Goal: Task Accomplishment & Management: Use online tool/utility

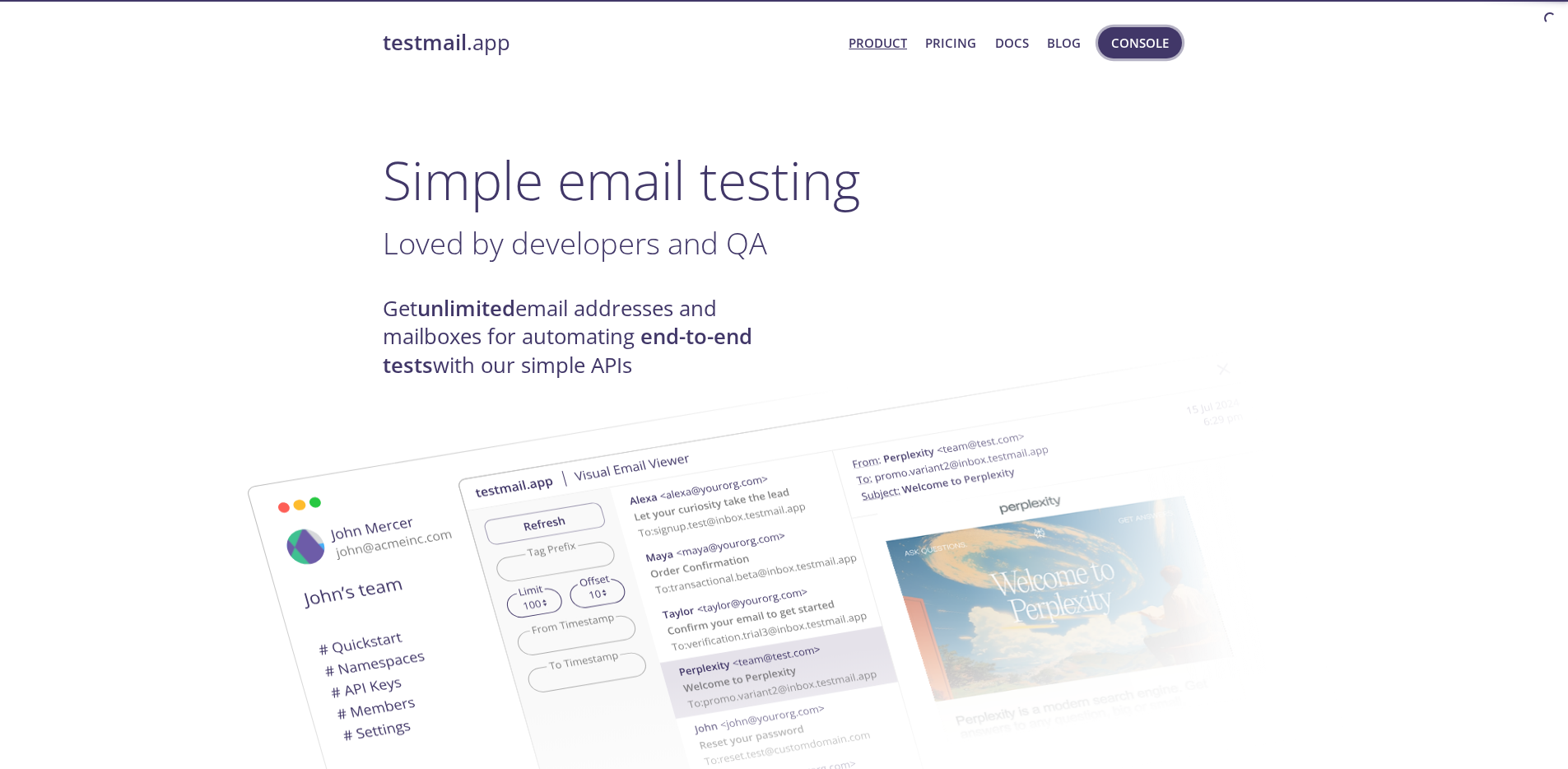
click at [1124, 45] on span "Console" at bounding box center [1139, 43] width 57 height 22
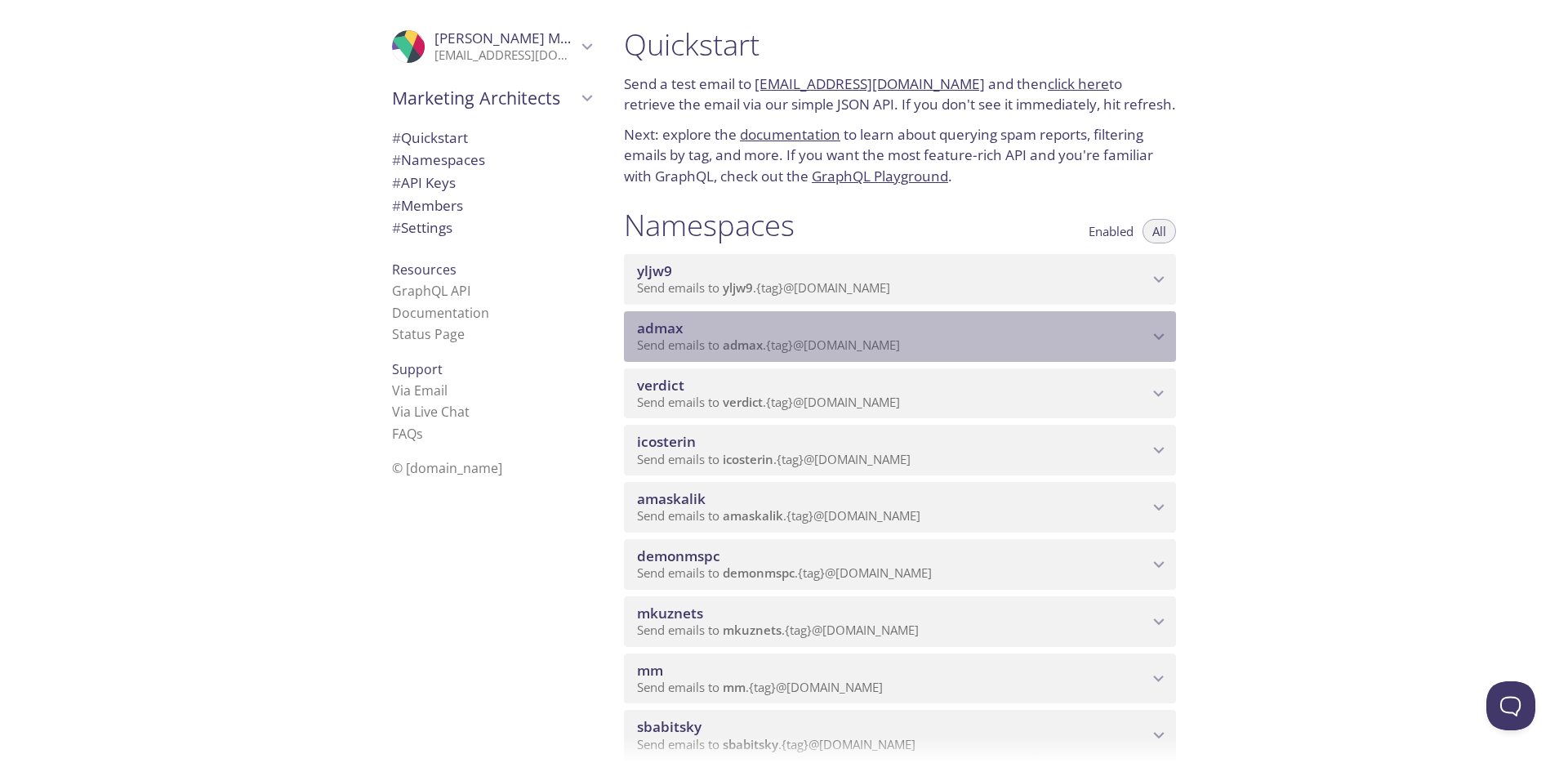
click at [728, 322] on span "admax" at bounding box center [892, 328] width 512 height 18
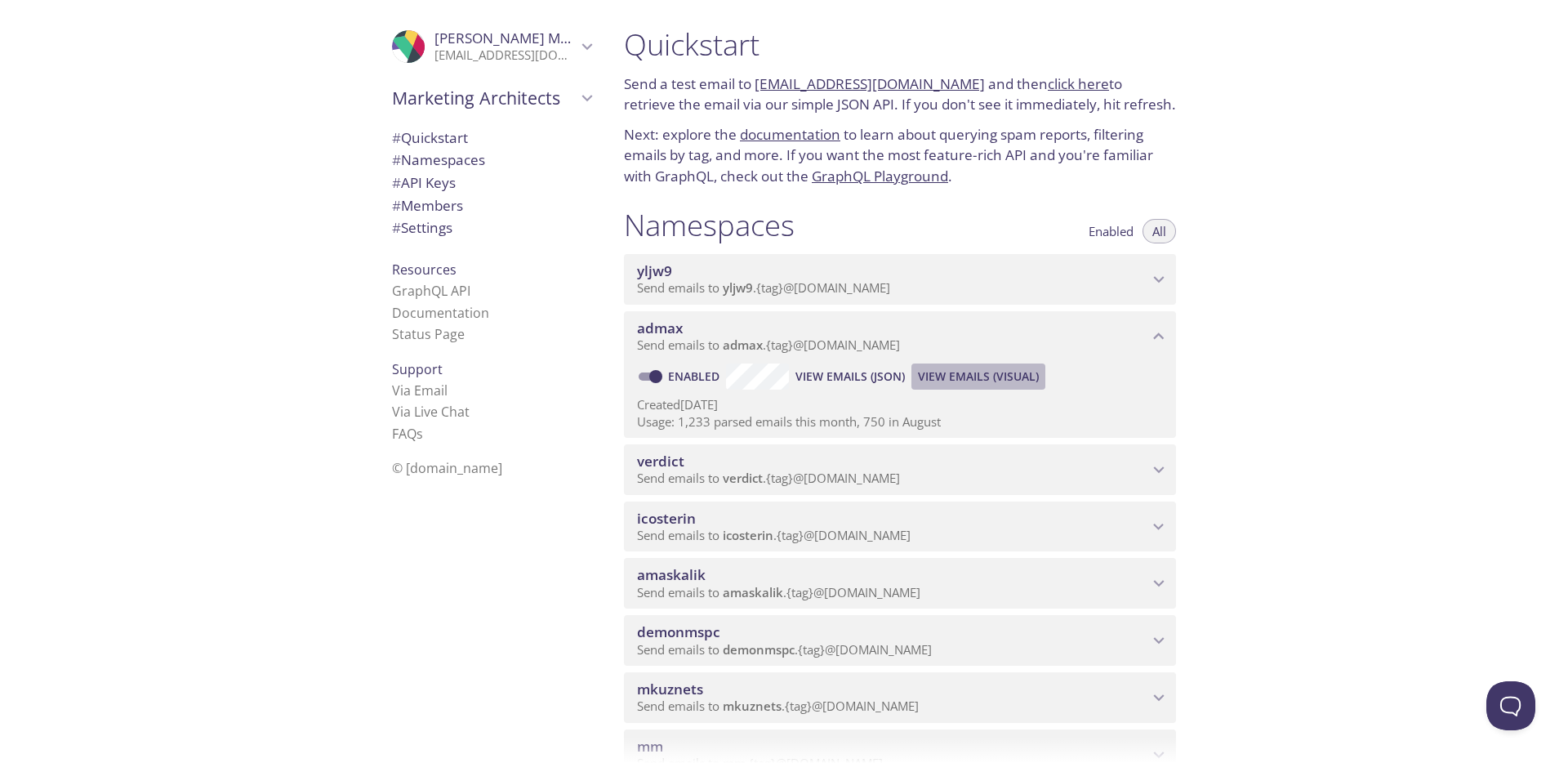
click at [1003, 371] on span "View Emails (Visual)" at bounding box center [979, 377] width 121 height 20
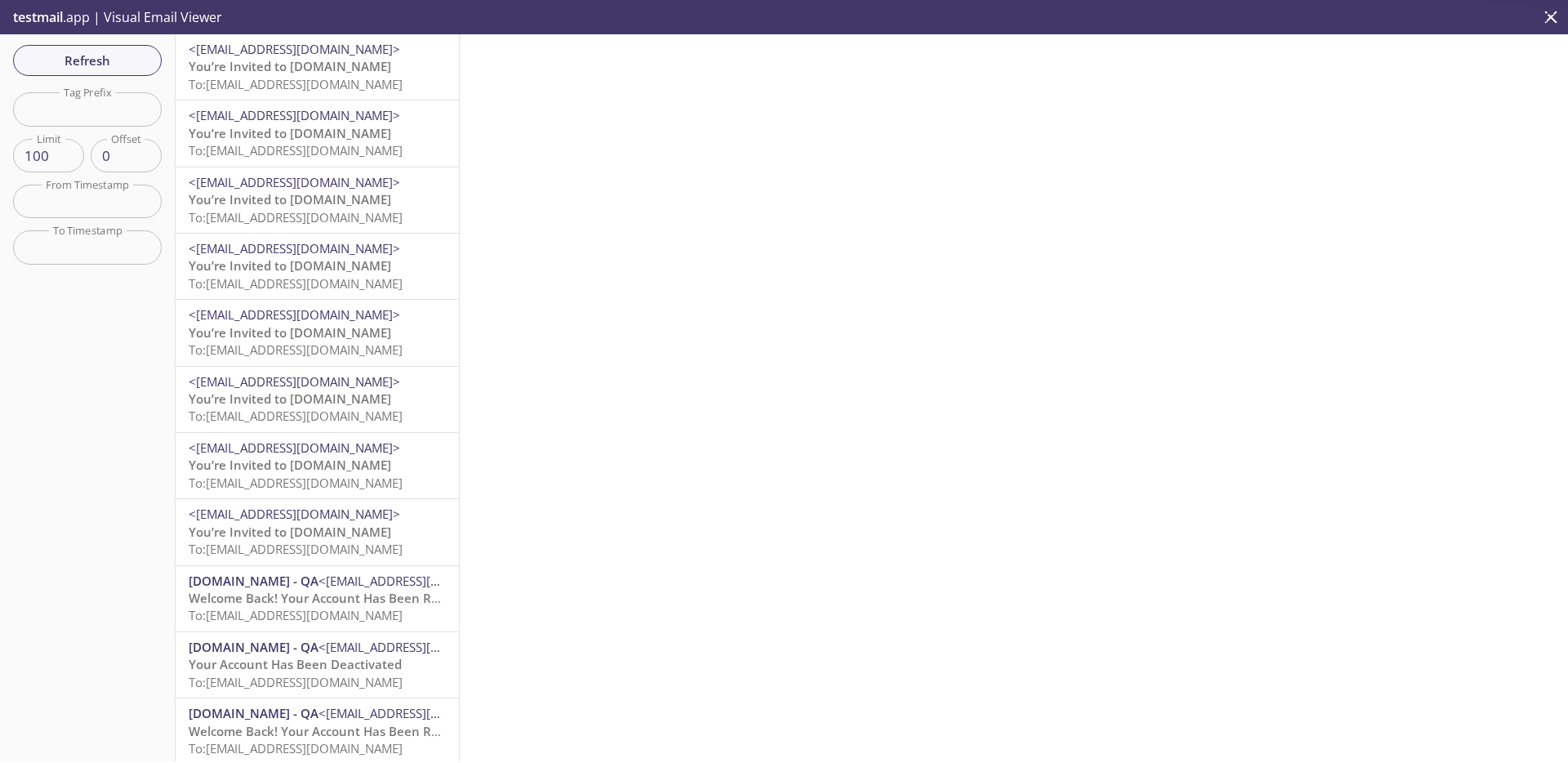
click at [372, 78] on span "To: [EMAIL_ADDRESS][DOMAIN_NAME]" at bounding box center [295, 84] width 214 height 17
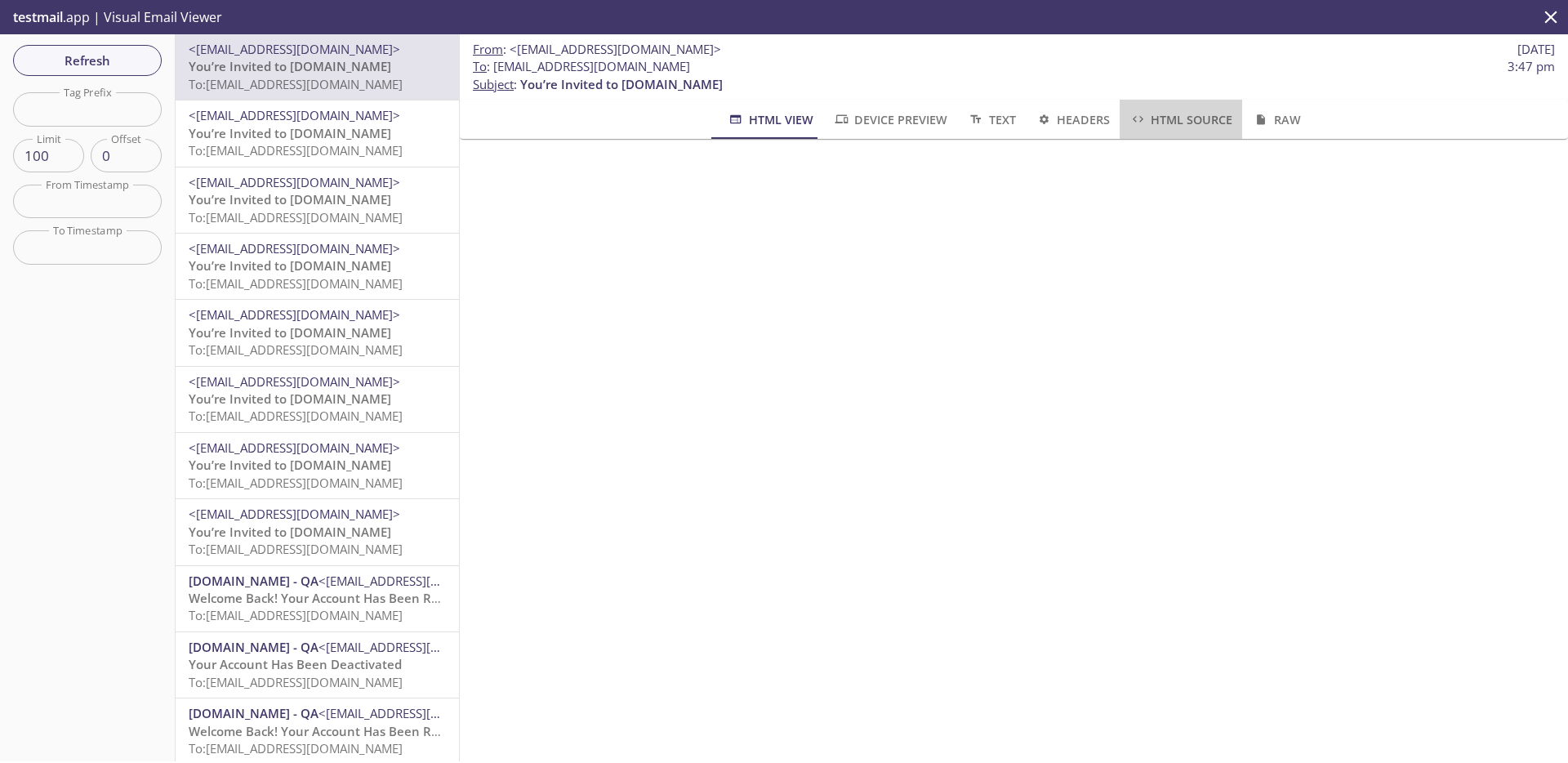
click at [1203, 121] on span "HTML Source" at bounding box center [1181, 119] width 103 height 21
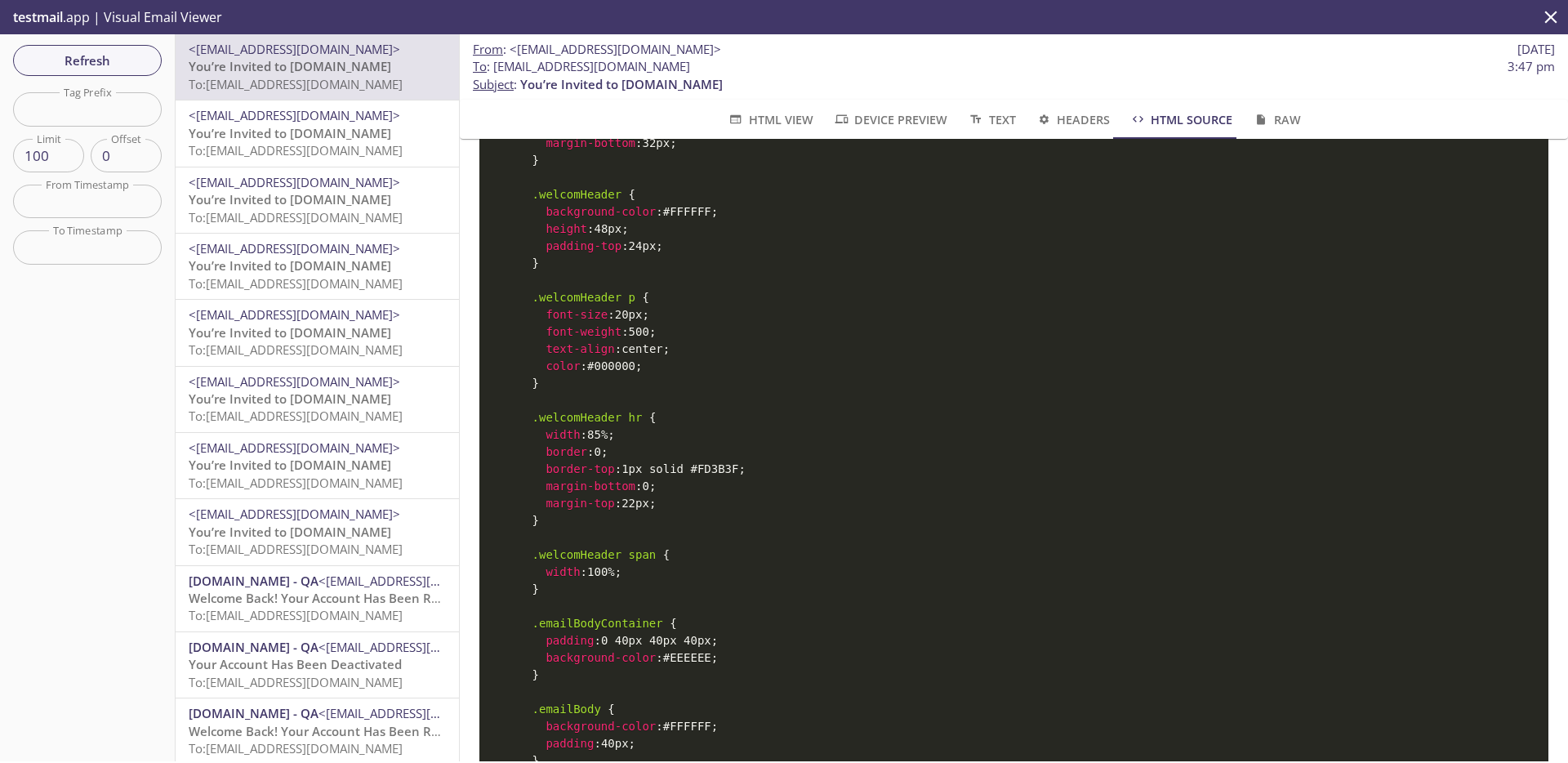
scroll to position [1929, 0]
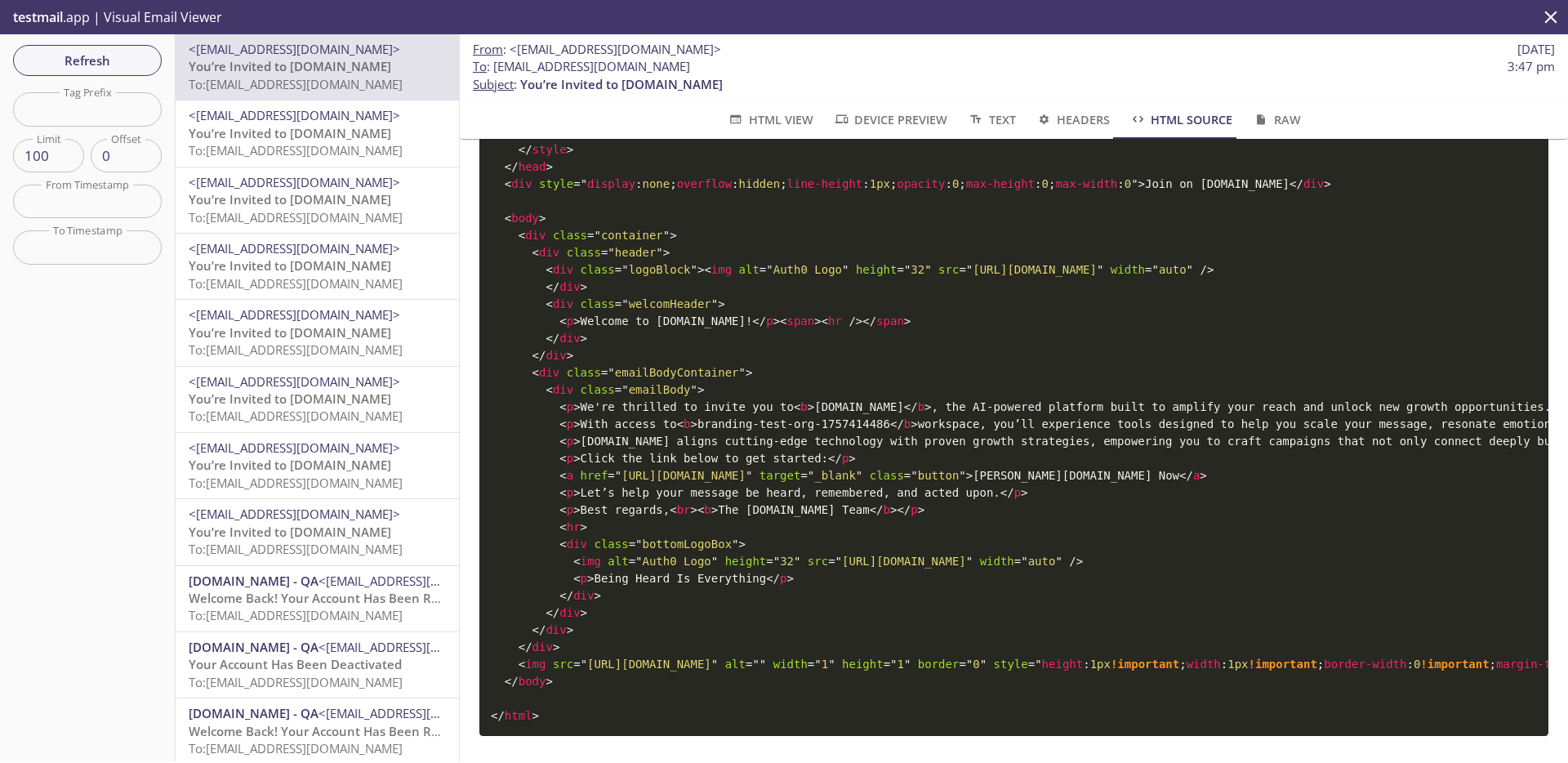
drag, startPoint x: 789, startPoint y: 426, endPoint x: 1551, endPoint y: 420, distance: 762.0
click at [1551, 420] on div "<! DOCTYPE html PUBLIC "-//W3C//DTD XHTML 1.0 Transitional//EN" "[URL][DOMAIN_N…" at bounding box center [1013, 450] width 1108 height 622
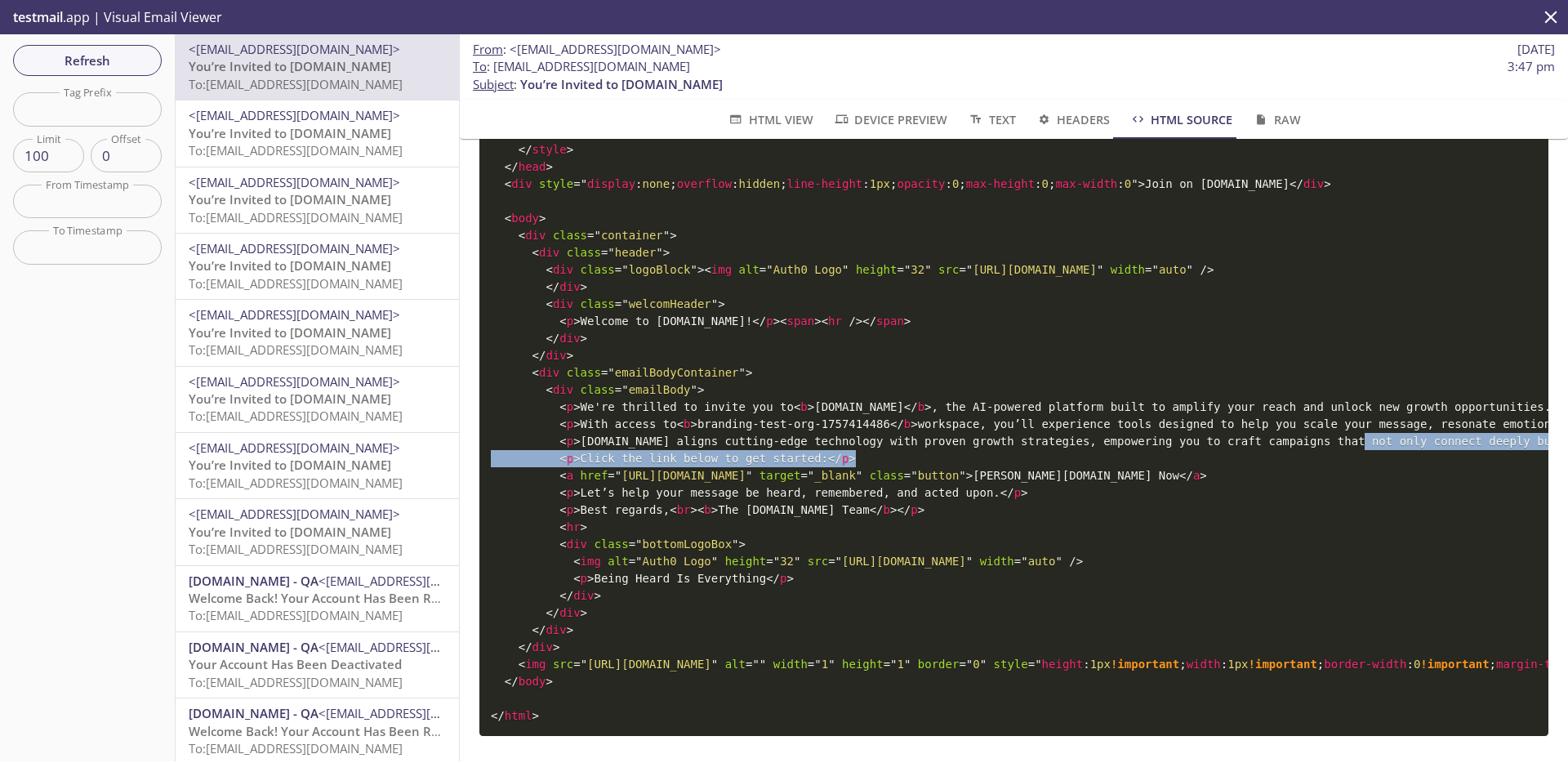
drag, startPoint x: 1365, startPoint y: 418, endPoint x: 1493, endPoint y: 430, distance: 128.6
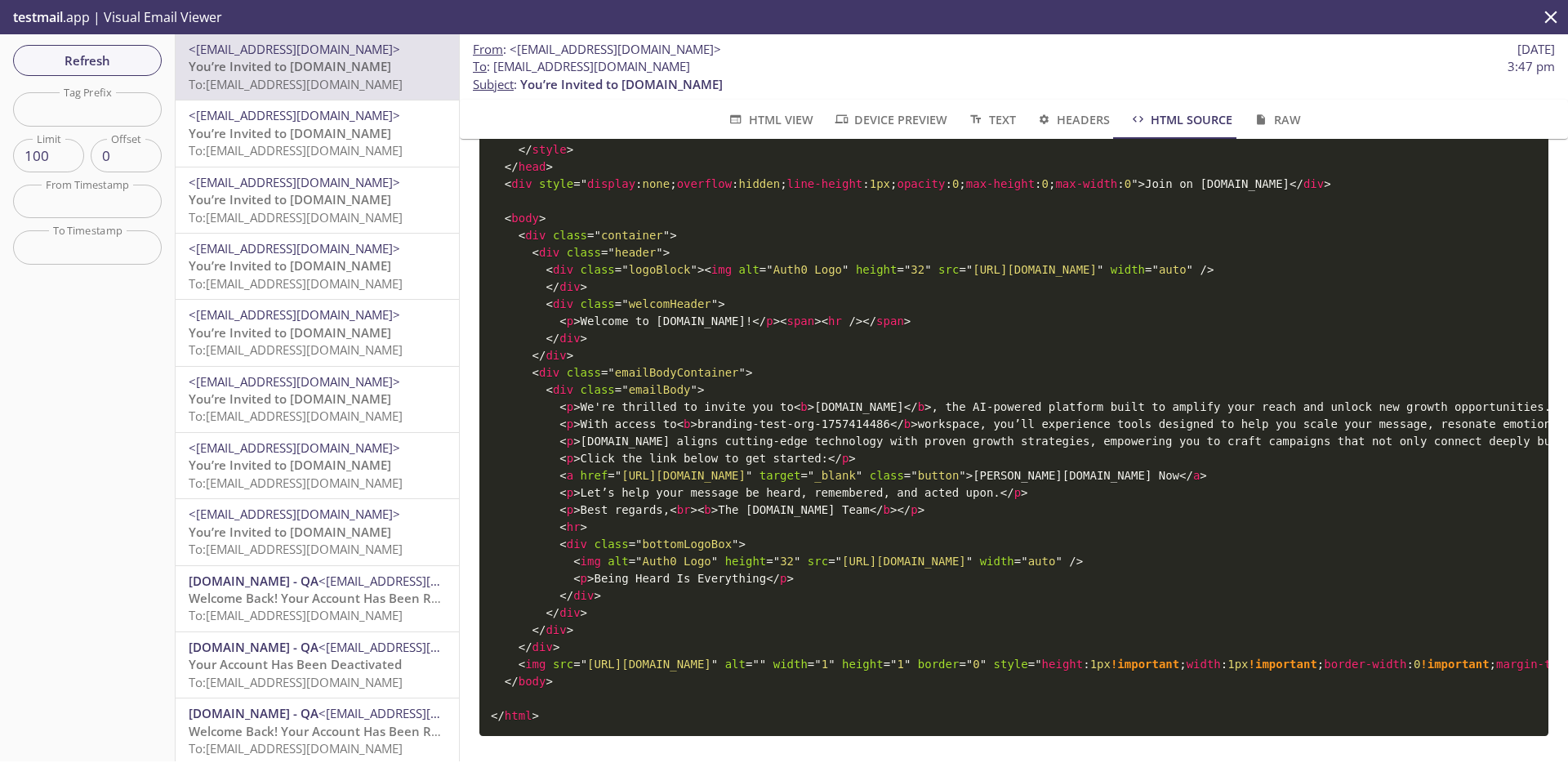
drag, startPoint x: 838, startPoint y: 398, endPoint x: 1211, endPoint y: 404, distance: 373.0
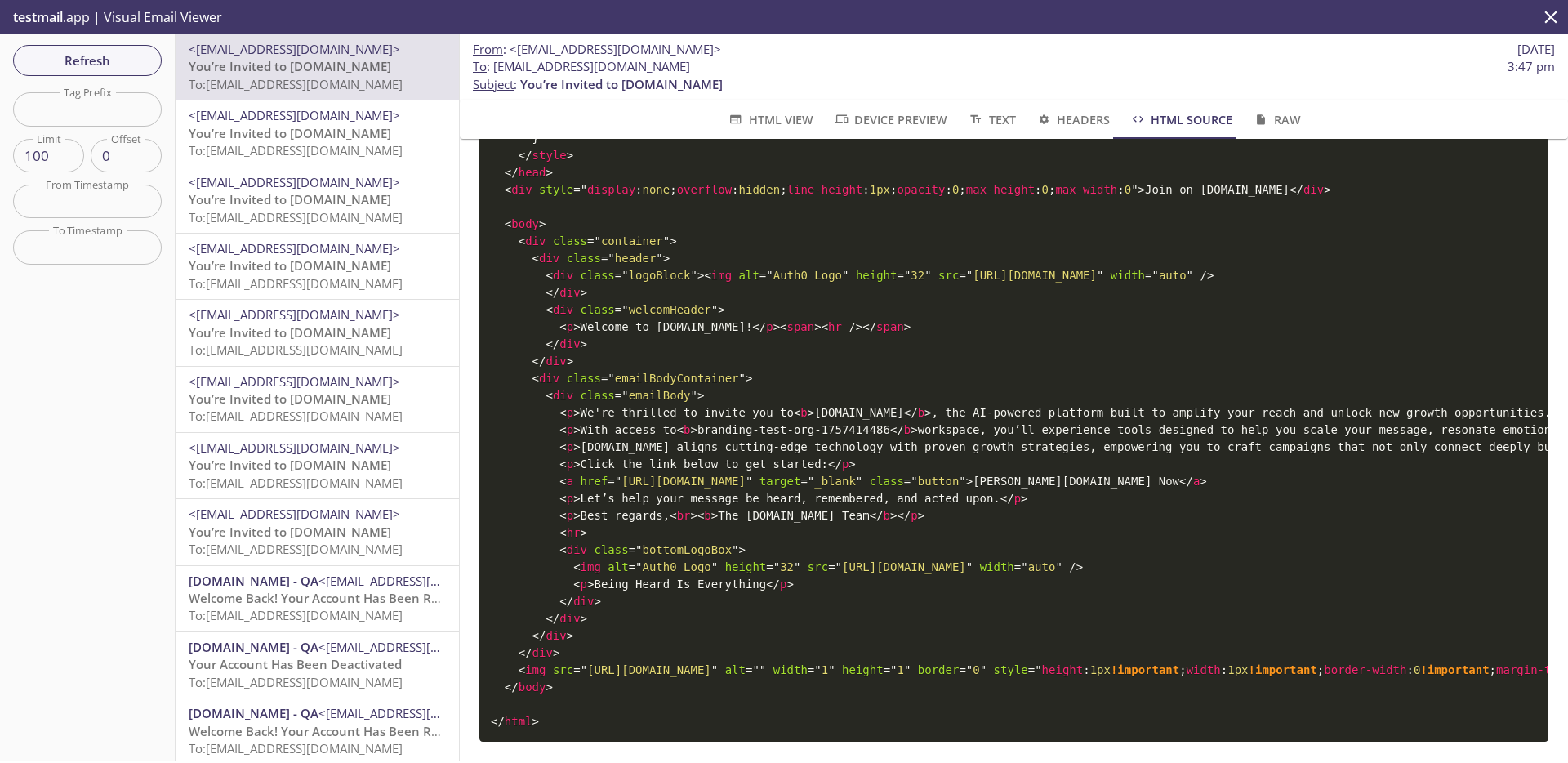
scroll to position [1879, 0]
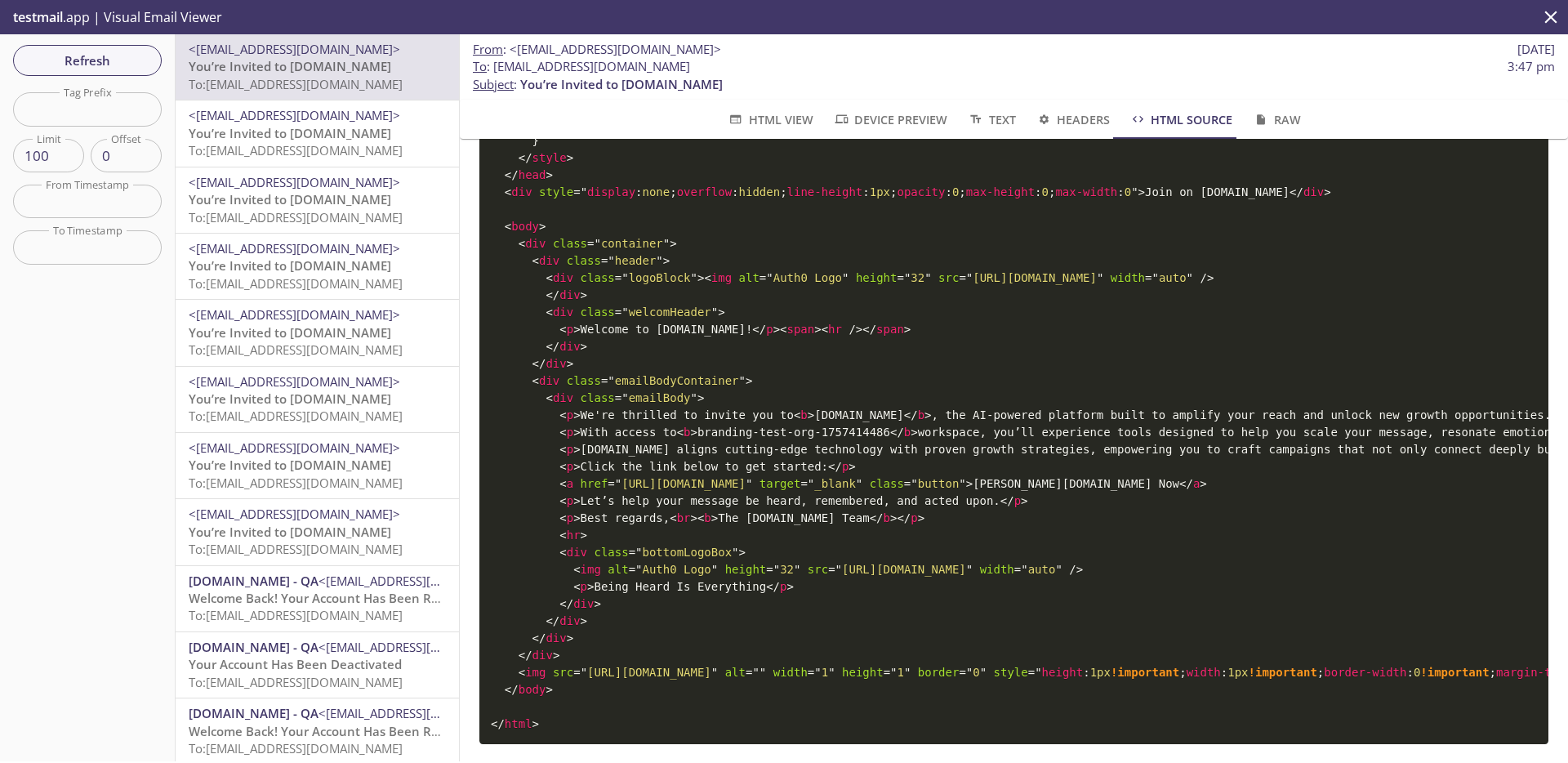
drag, startPoint x: 1180, startPoint y: 191, endPoint x: 1171, endPoint y: 191, distance: 9.0
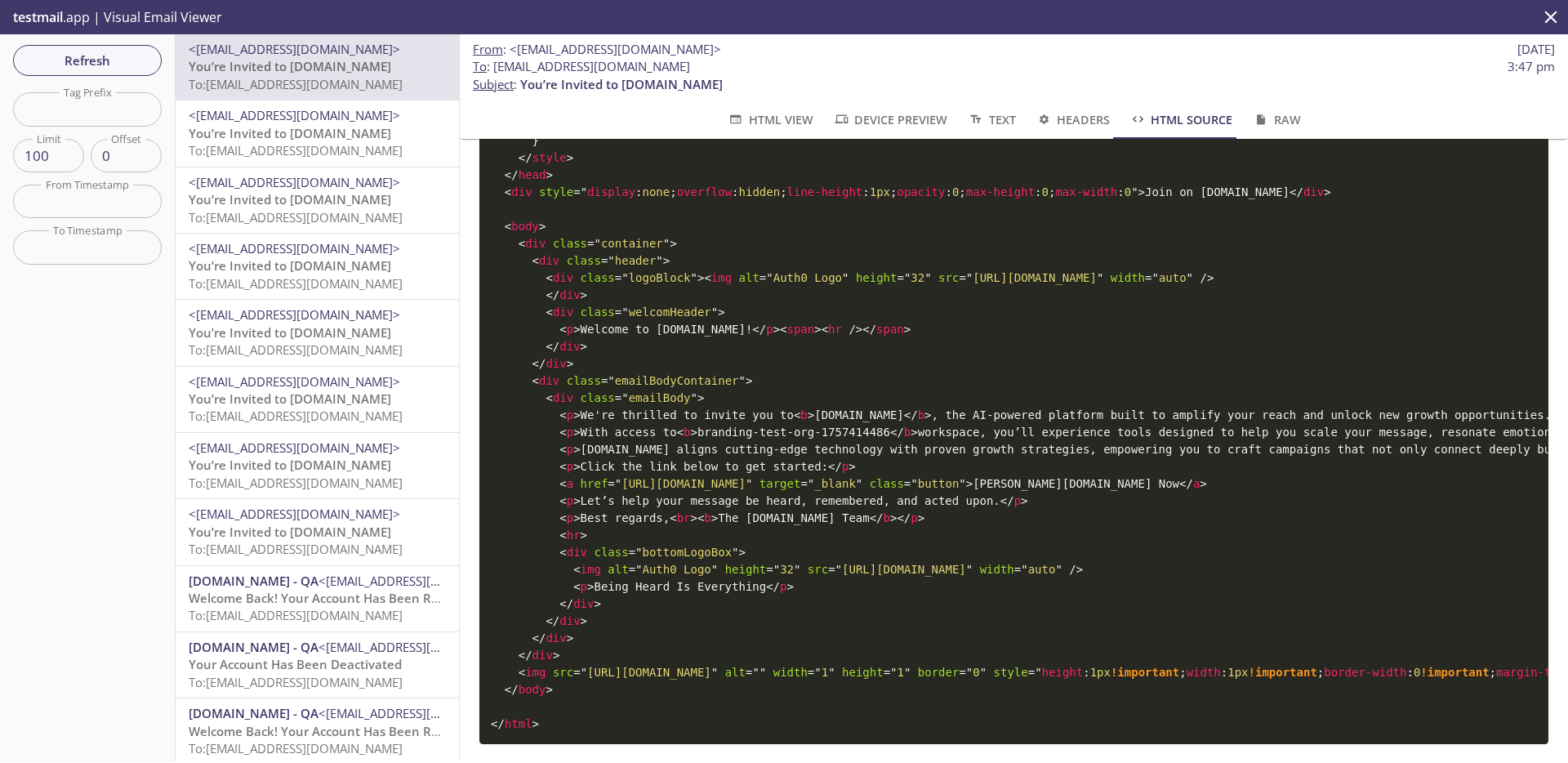
drag, startPoint x: 1144, startPoint y: 193, endPoint x: 1311, endPoint y: 192, distance: 167.0
copy code "Join on [DOMAIN_NAME]"
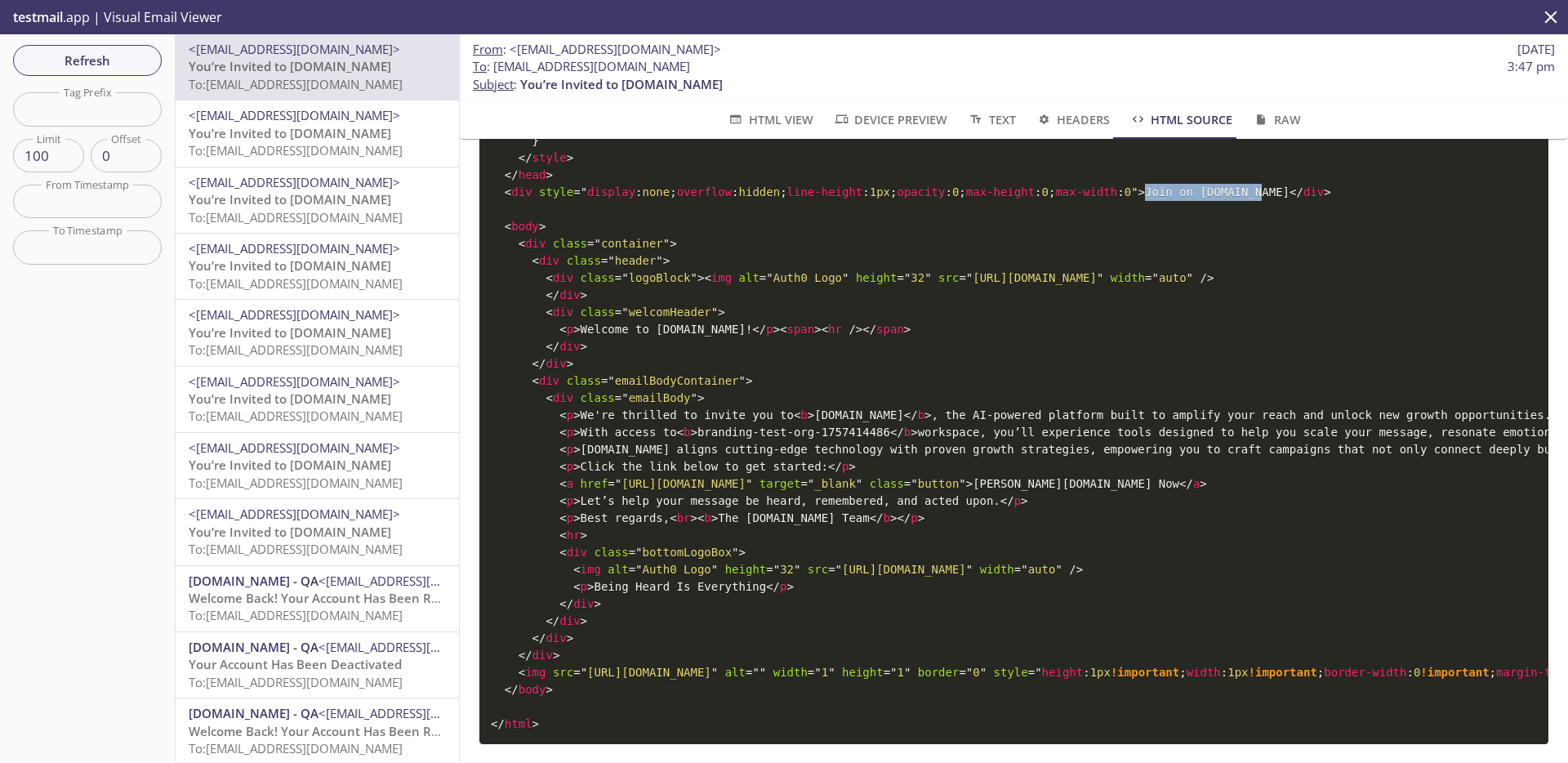
click at [1552, 21] on icon "close" at bounding box center [1551, 18] width 22 height 22
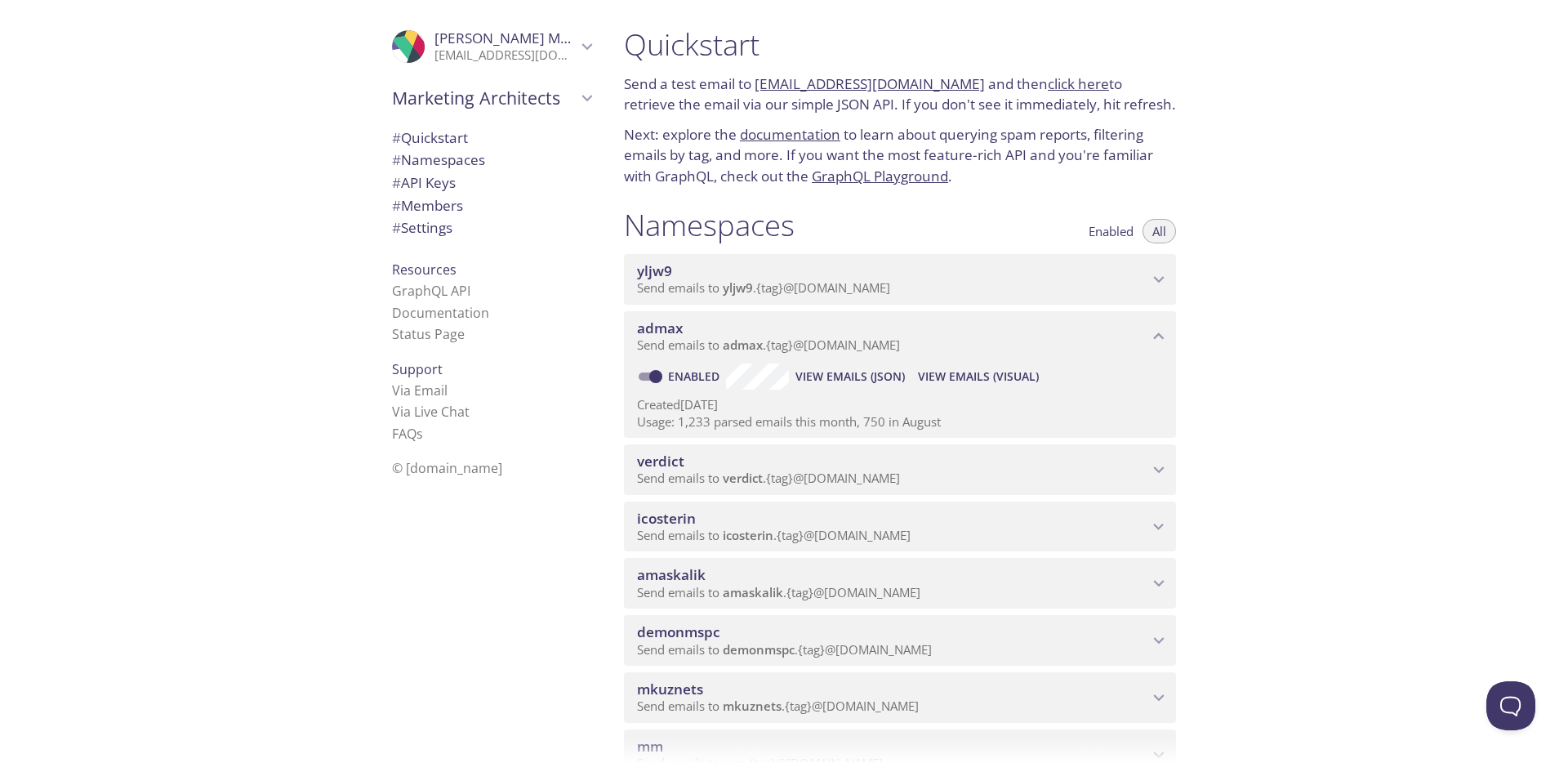
click at [1019, 379] on span "View Emails (Visual)" at bounding box center [979, 377] width 121 height 20
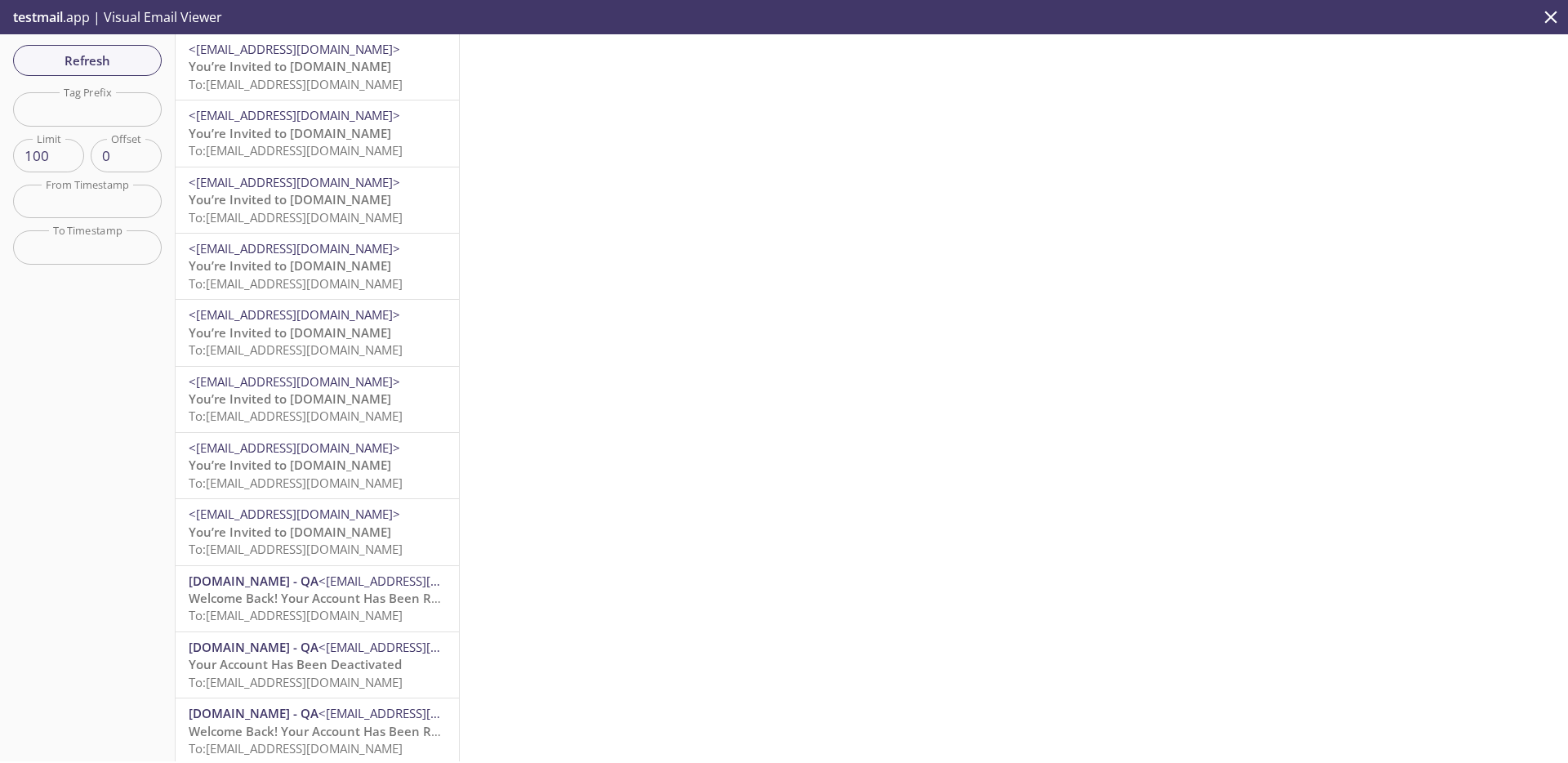
click at [331, 67] on span "You’re Invited to [DOMAIN_NAME]" at bounding box center [290, 66] width 202 height 17
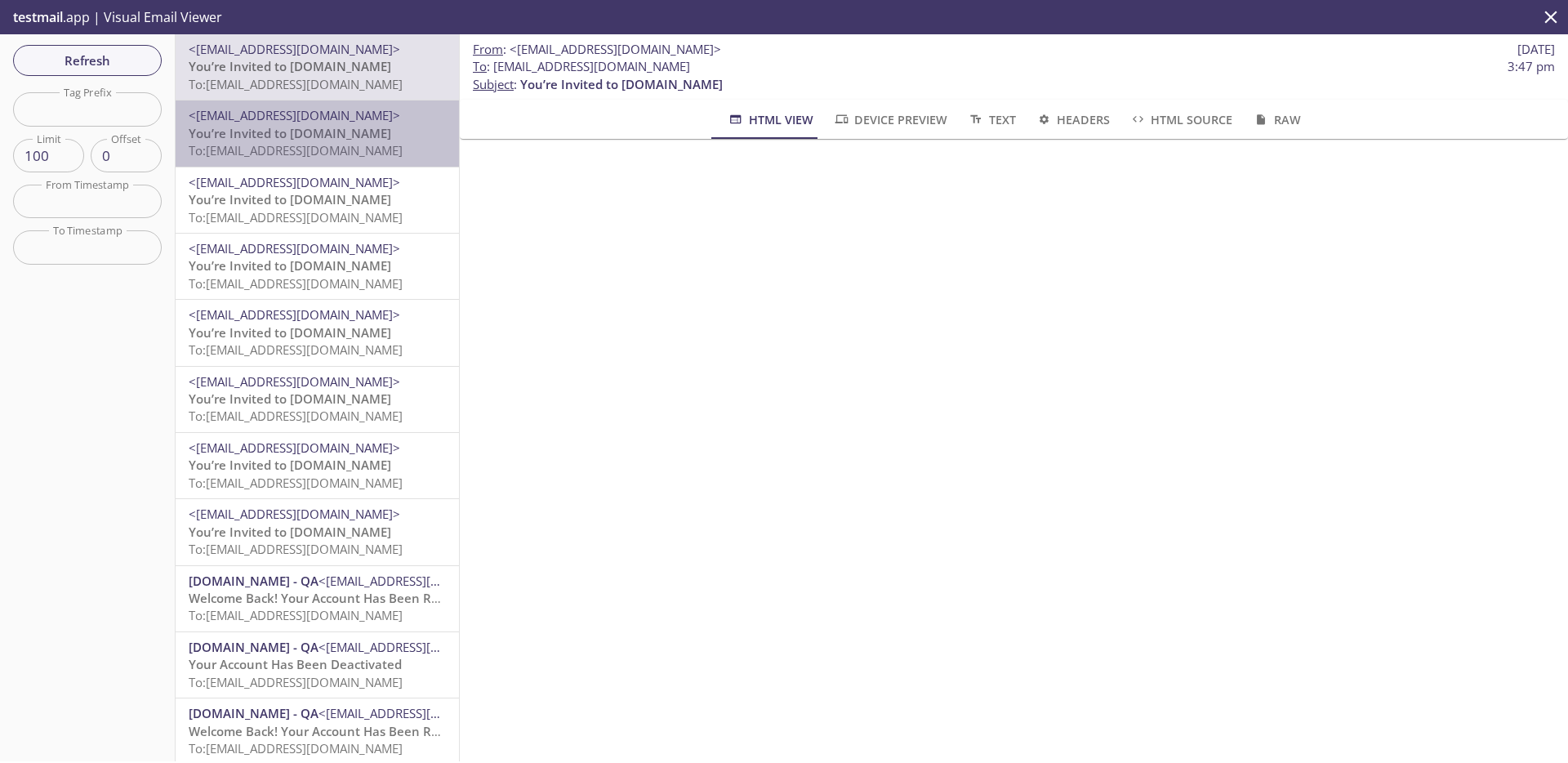
click at [356, 147] on span "To: [EMAIL_ADDRESS][DOMAIN_NAME]" at bounding box center [295, 150] width 214 height 17
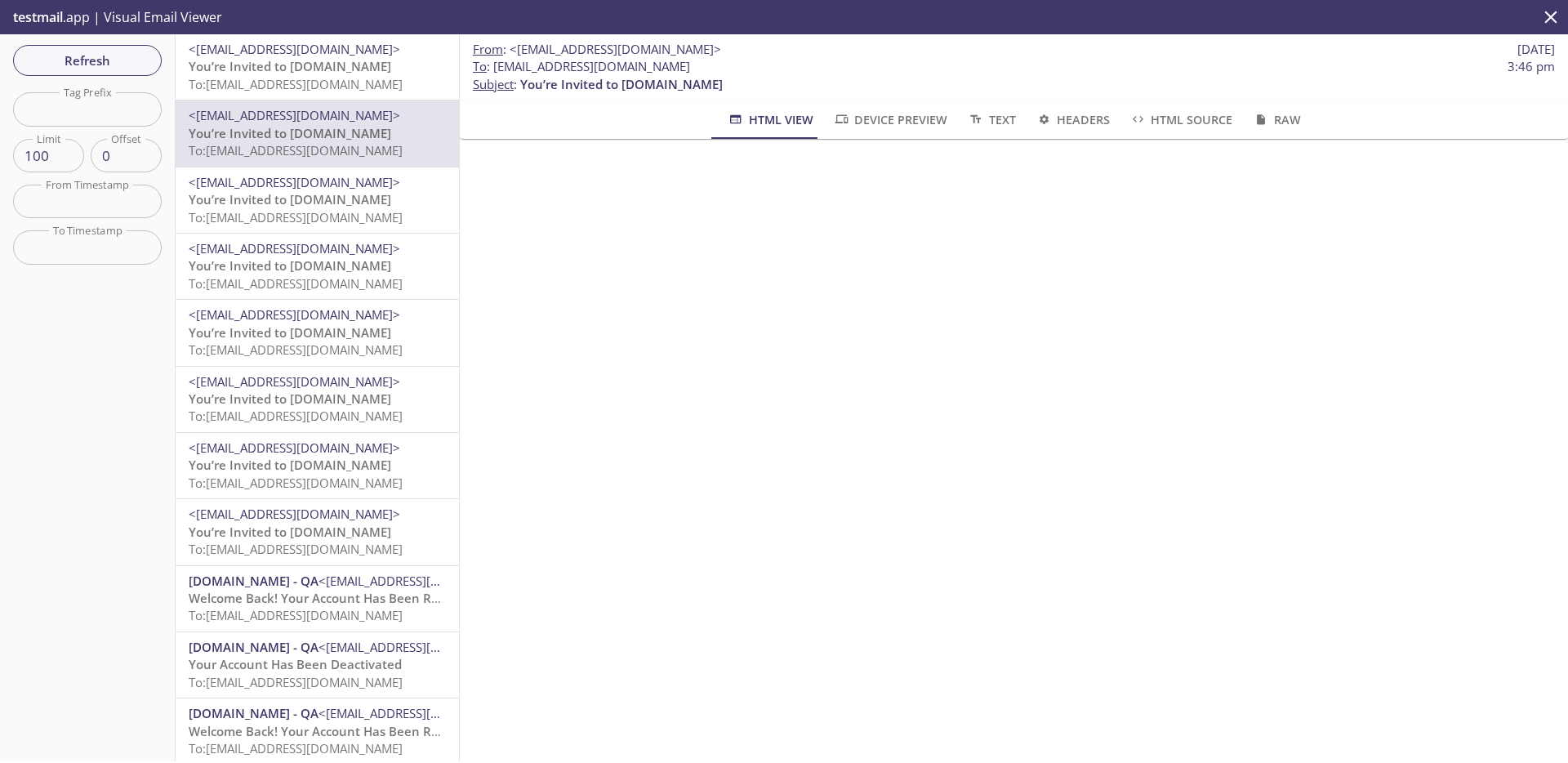
scroll to position [605, 0]
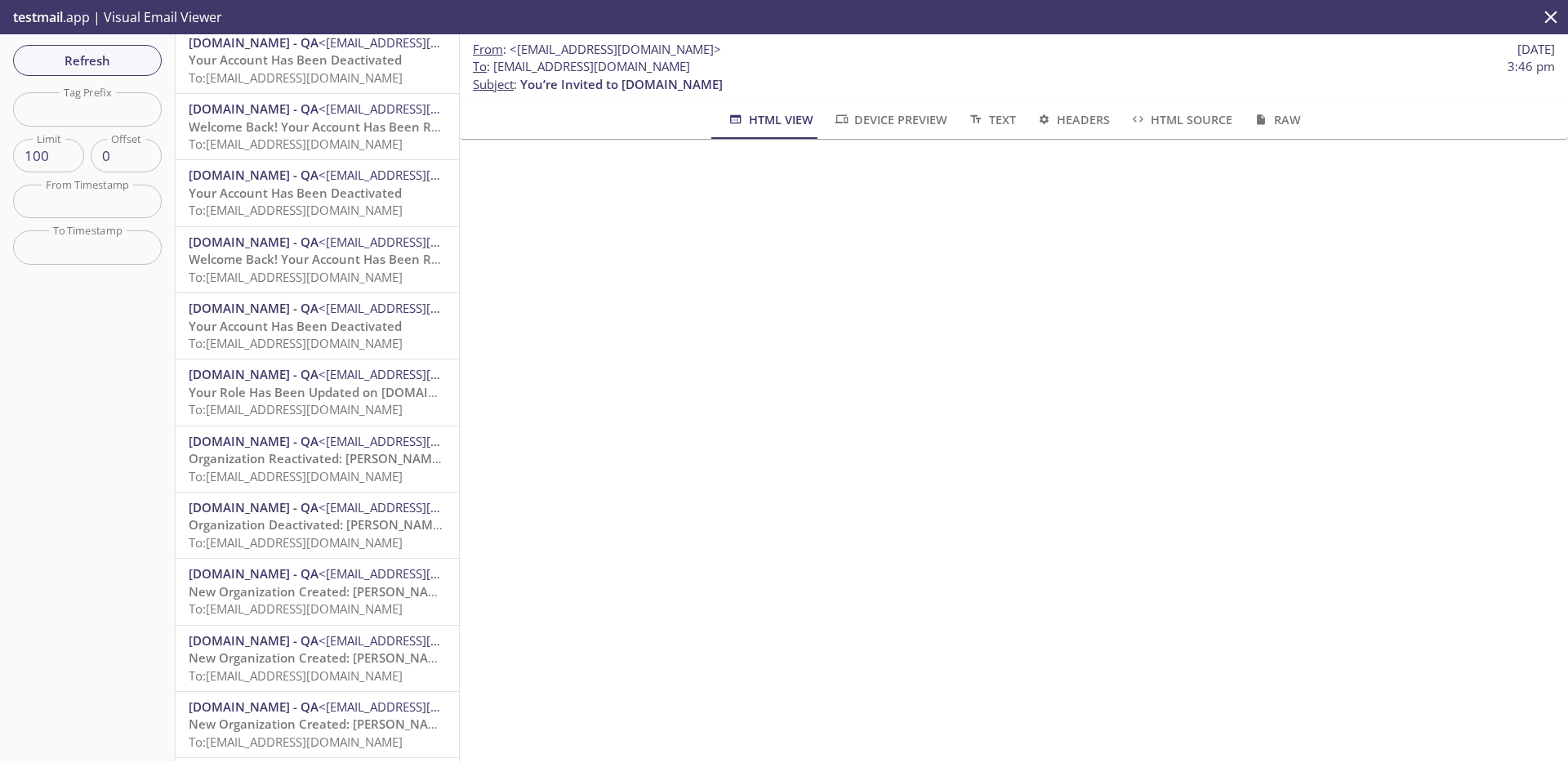
click at [1169, 120] on span "HTML Source" at bounding box center [1181, 119] width 103 height 21
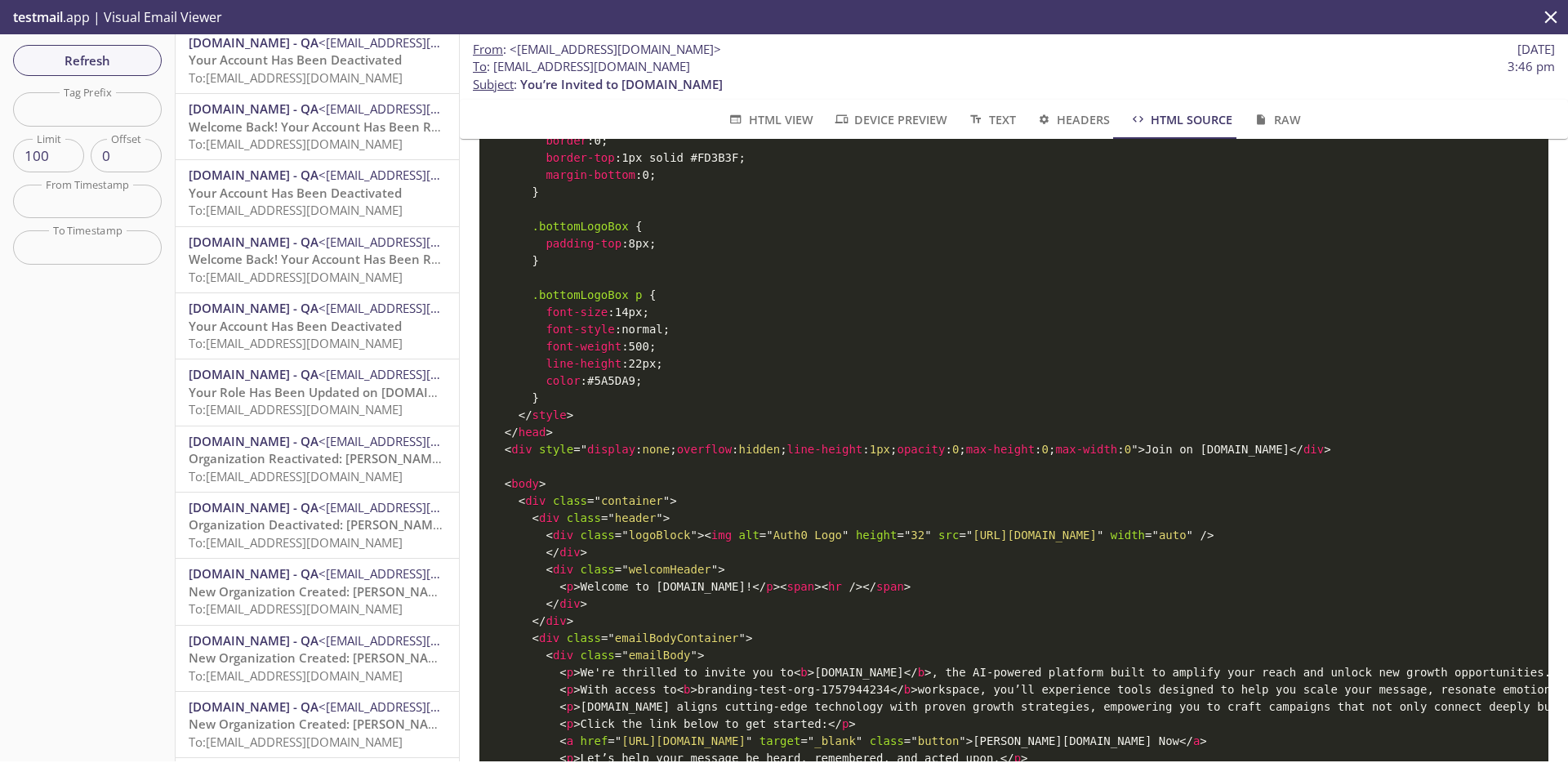
scroll to position [1621, 0]
click at [764, 115] on span "HTML View" at bounding box center [770, 119] width 86 height 21
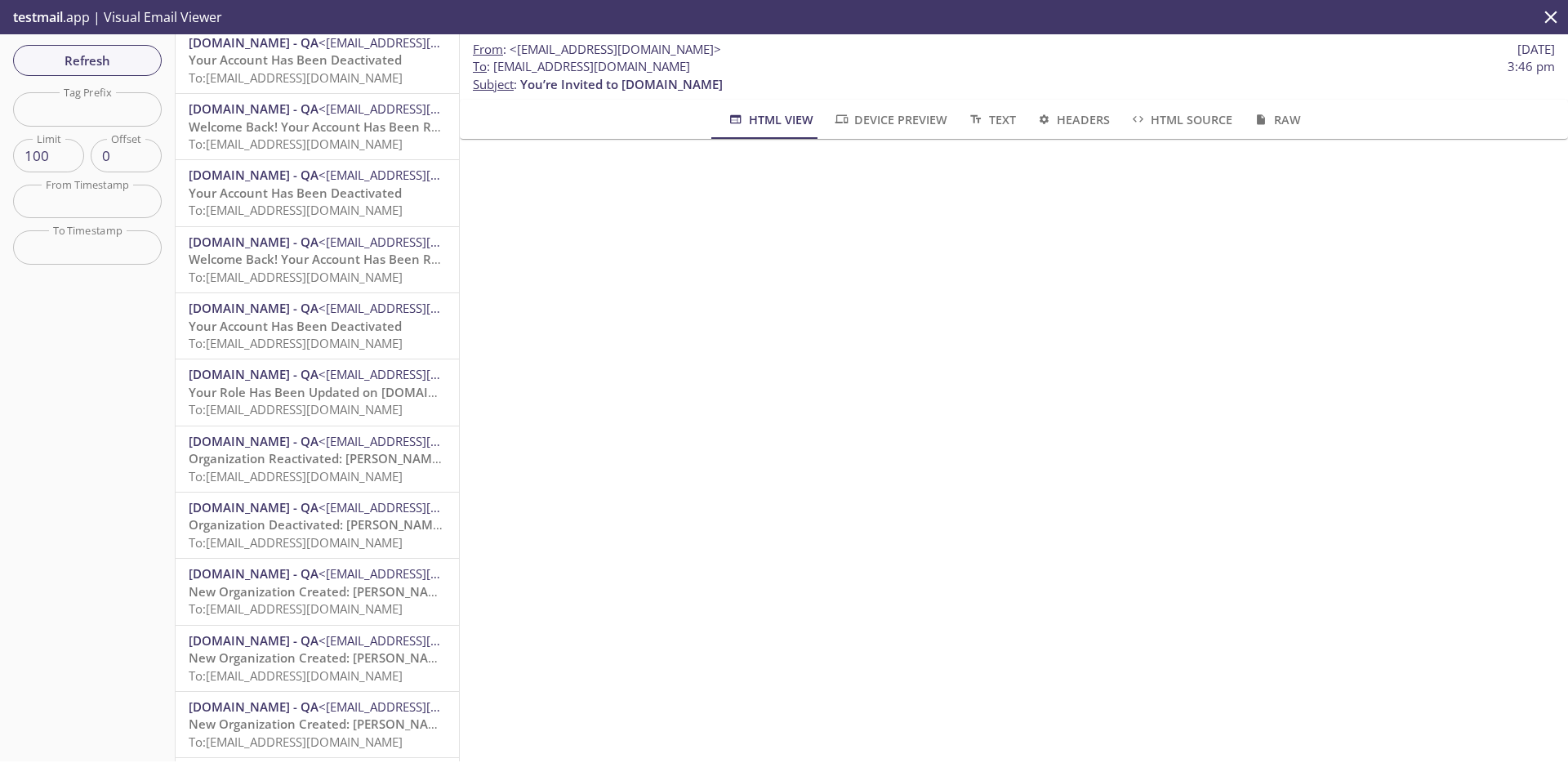
scroll to position [0, 0]
click at [1162, 125] on span "HTML Source" at bounding box center [1181, 119] width 103 height 21
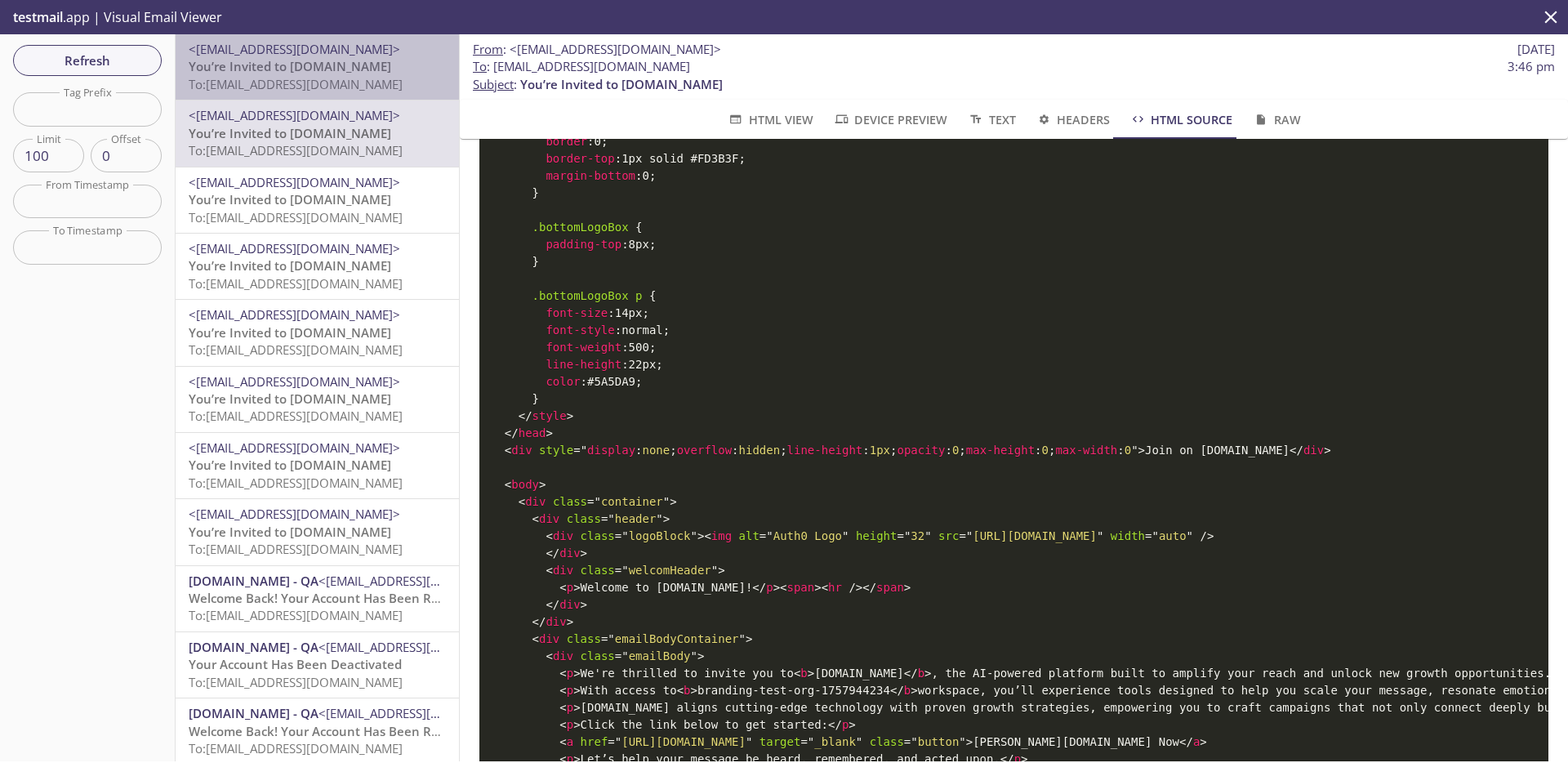
click at [334, 52] on span "<[EMAIL_ADDRESS][DOMAIN_NAME]>" at bounding box center [294, 49] width 211 height 17
